Goal: Information Seeking & Learning: Learn about a topic

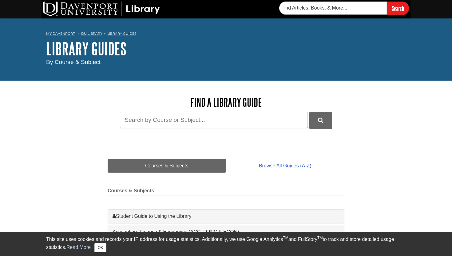
click at [211, 131] on div "Find a Library Guide Guide Search Terms" at bounding box center [226, 117] width 237 height 54
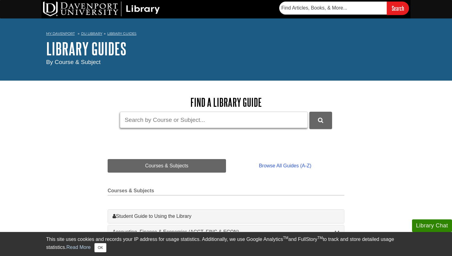
click at [221, 124] on input "Guide Search Terms" at bounding box center [214, 120] width 188 height 16
type input "Mintel"
click at [310, 112] on button "DU Library Guides Search" at bounding box center [321, 120] width 23 height 17
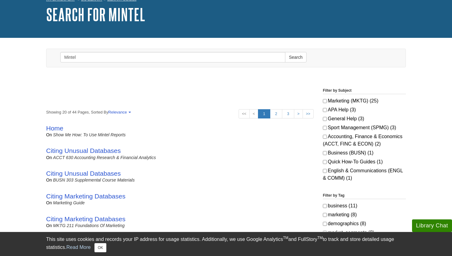
scroll to position [36, 0]
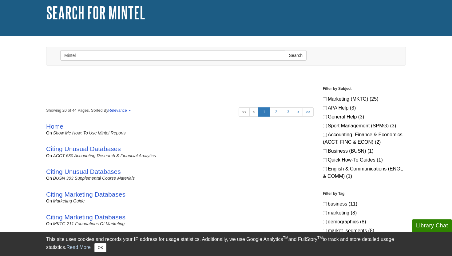
click at [55, 120] on div "Home on Show Me How: To Use Mintel Reports by [PERSON_NAME] | Subjects Quick Ho…" at bounding box center [180, 129] width 268 height 23
click at [56, 125] on link "Home" at bounding box center [54, 126] width 17 height 7
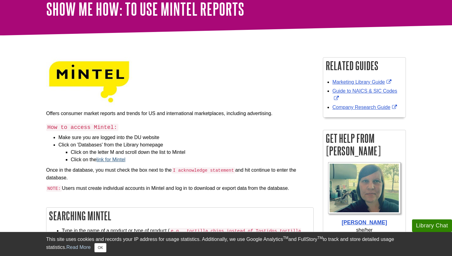
scroll to position [42, 0]
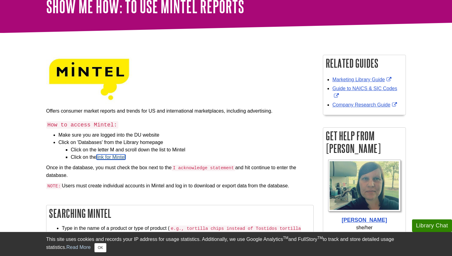
click at [117, 156] on link "link for Mintel" at bounding box center [111, 156] width 29 height 5
